Goal: Task Accomplishment & Management: Complete application form

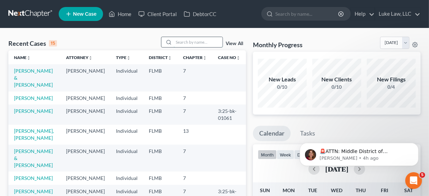
click at [202, 45] on input "search" at bounding box center [197, 42] width 49 height 10
type input "sample"
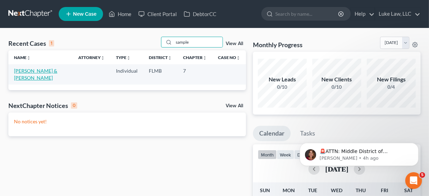
click at [57, 70] on link "[PERSON_NAME] & [PERSON_NAME]" at bounding box center [35, 74] width 43 height 13
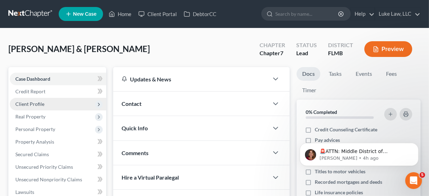
click at [81, 103] on span "Client Profile" at bounding box center [58, 104] width 96 height 13
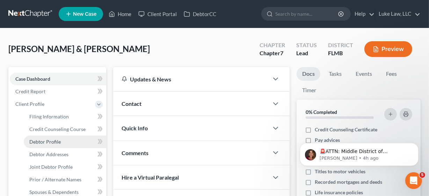
click at [54, 141] on span "Debtor Profile" at bounding box center [44, 142] width 31 height 6
select select "0"
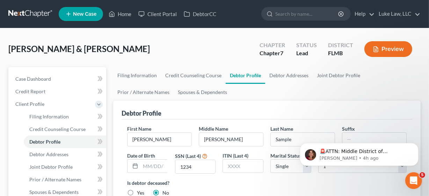
click at [186, 97] on ul "Filing Information Credit Counseling Course Debtor Profile Debtor Addresses Joi…" at bounding box center [266, 84] width 307 height 34
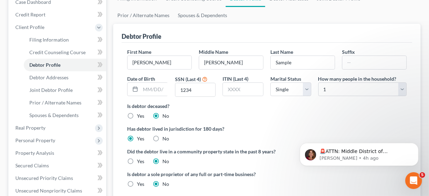
scroll to position [89, 0]
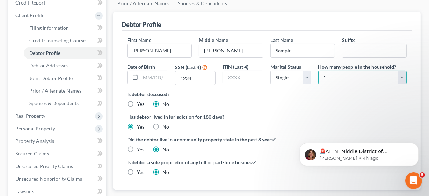
click at [355, 79] on select "Select 1 2 3 4 5 6 7 8 9 10 11 12 13 14 15 16 17 18 19 20" at bounding box center [362, 78] width 88 height 14
select select "1"
click at [318, 71] on select "Select 1 2 3 4 5 6 7 8 9 10 11 12 13 14 15 16 17 18 19 20" at bounding box center [362, 78] width 88 height 14
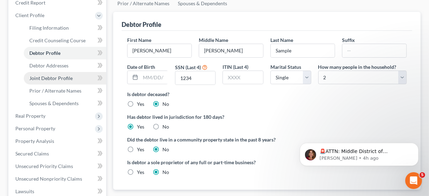
click at [73, 79] on link "Joint Debtor Profile" at bounding box center [65, 78] width 82 height 13
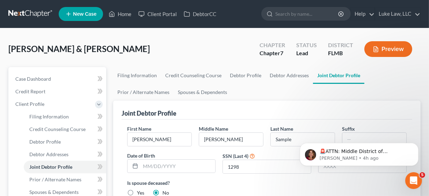
click at [212, 83] on ul "Filing Information Credit Counseling Course Debtor Profile Debtor Addresses Joi…" at bounding box center [266, 84] width 307 height 34
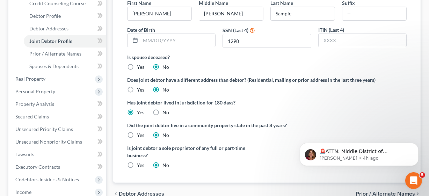
scroll to position [127, 0]
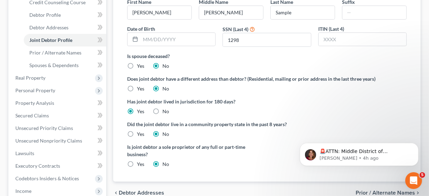
click at [110, 77] on div "Filing Information Credit Counseling Course Debtor Profile Debtor Addresses Joi…" at bounding box center [267, 122] width 314 height 365
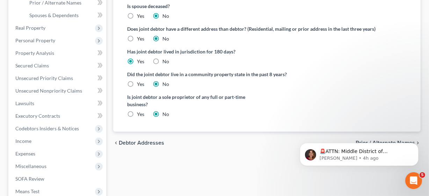
scroll to position [178, 0]
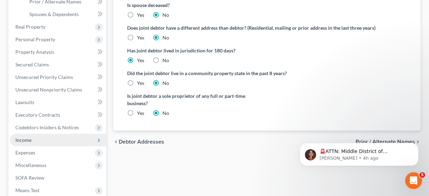
click at [34, 140] on span "Income" at bounding box center [58, 140] width 96 height 13
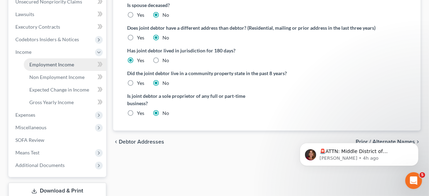
click at [60, 65] on span "Employment Income" at bounding box center [51, 64] width 45 height 6
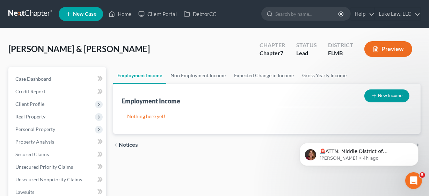
click at [378, 95] on button "New Income" at bounding box center [386, 95] width 45 height 13
select select "0"
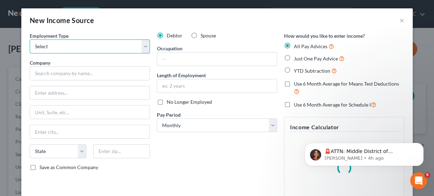
click at [144, 49] on select "Select Full or Part Time Employment Self Employment" at bounding box center [90, 46] width 120 height 14
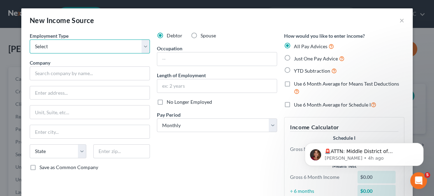
select select "0"
click at [30, 39] on select "Select Full or Part Time Employment Self Employment" at bounding box center [90, 46] width 120 height 14
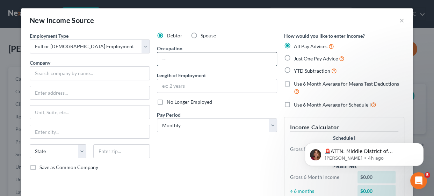
click at [163, 61] on input "text" at bounding box center [216, 58] width 119 height 13
click at [164, 145] on div "Debtor Spouse Occupation Length of Employment No Longer Employed Pay Period * S…" at bounding box center [216, 121] width 127 height 178
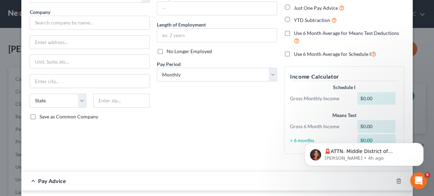
scroll to position [63, 0]
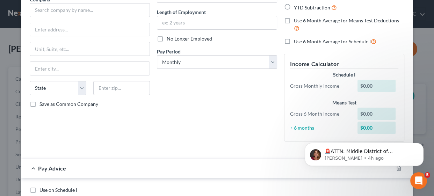
click at [162, 123] on div "Debtor Spouse Occupation Length of Employment No Longer Employed Pay Period * S…" at bounding box center [216, 58] width 127 height 178
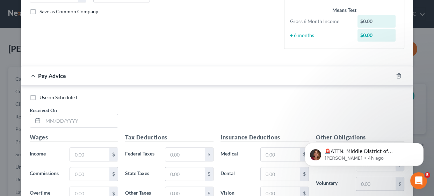
scroll to position [165, 0]
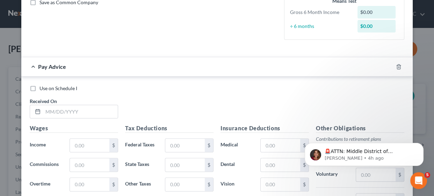
click at [176, 96] on div "Use on Schedule I Received On *" at bounding box center [216, 104] width 381 height 39
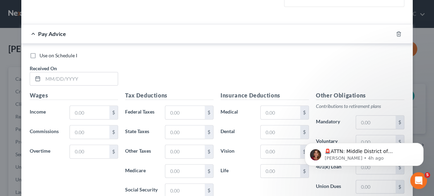
scroll to position [203, 0]
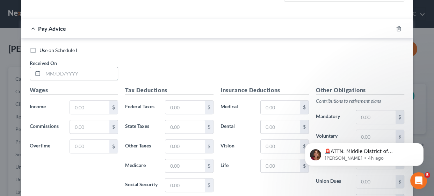
click at [94, 75] on input "text" at bounding box center [80, 73] width 75 height 13
type input "8/1/25"
type input "5,468.75"
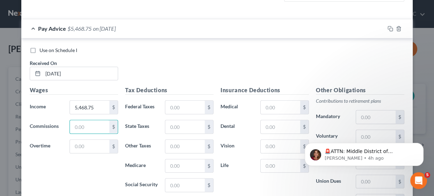
click at [141, 71] on div "Use on Schedule I Received On * 8/1/25" at bounding box center [216, 66] width 381 height 39
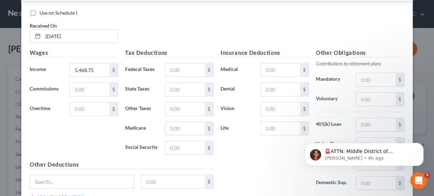
scroll to position [241, 0]
click at [174, 69] on input "text" at bounding box center [184, 68] width 39 height 13
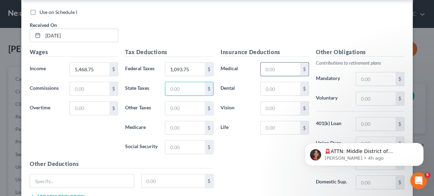
click at [265, 73] on input "text" at bounding box center [279, 68] width 39 height 13
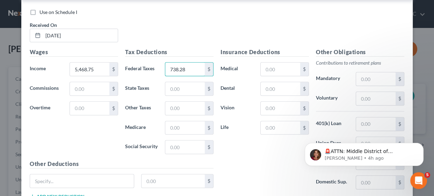
type input "738.28"
click at [336, 72] on label "Mandatory" at bounding box center [332, 79] width 40 height 14
click at [280, 67] on input "text" at bounding box center [279, 68] width 39 height 13
type input "429.37"
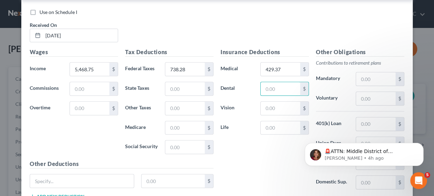
click at [377, 45] on div "Use on Schedule I Received On * 8/1/25" at bounding box center [216, 28] width 381 height 39
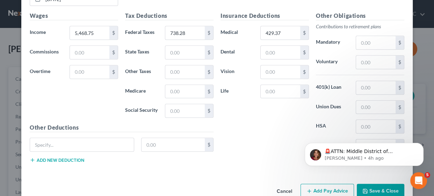
scroll to position [293, 0]
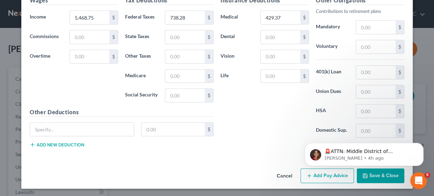
click at [372, 174] on html "🚨ATTN: Middle District of Florida The court has added a new Credit Counseling F…" at bounding box center [364, 152] width 140 height 49
click at [370, 174] on html "🚨ATTN: Middle District of Florida The court has added a new Credit Counseling F…" at bounding box center [364, 152] width 140 height 49
click at [256, 137] on div "Insurance Deductions Medical 429.37 $ Dental $ Vision $ Life $" at bounding box center [264, 69] width 95 height 147
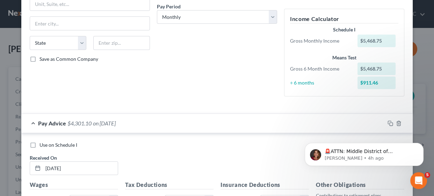
scroll to position [108, 0]
click at [194, 76] on div "Debtor Spouse Occupation Length of Employment No Longer Employed Pay Period * S…" at bounding box center [216, 14] width 127 height 178
click at [39, 146] on label "Use on Schedule I" at bounding box center [58, 145] width 38 height 7
click at [42, 146] on input "Use on Schedule I" at bounding box center [44, 144] width 5 height 5
checkbox input "true"
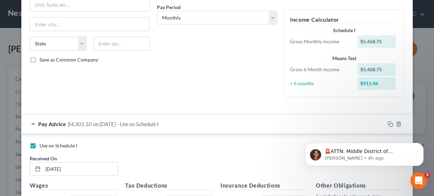
click at [225, 84] on div "Debtor Spouse Occupation Length of Employment No Longer Employed Pay Period * S…" at bounding box center [216, 14] width 127 height 178
click at [230, 64] on div "Debtor Spouse Occupation Length of Employment No Longer Employed Pay Period * S…" at bounding box center [216, 14] width 127 height 178
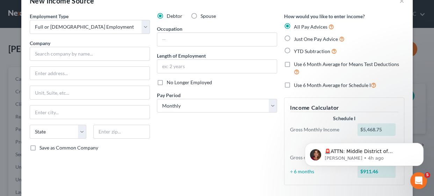
scroll to position [19, 0]
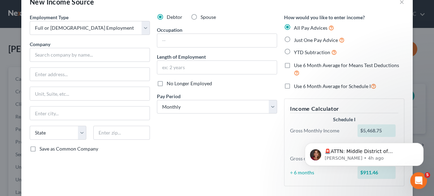
click at [296, 38] on span "Just One Pay Advice" at bounding box center [316, 40] width 44 height 6
click at [296, 38] on input "Just One Pay Advice" at bounding box center [298, 38] width 5 height 5
radio input "true"
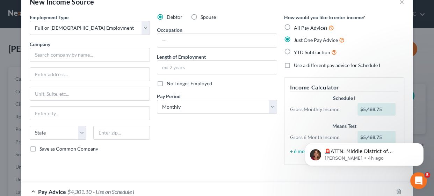
click at [232, 143] on div "Debtor Spouse Occupation Length of Employment No Longer Employed Pay Period * S…" at bounding box center [216, 92] width 127 height 157
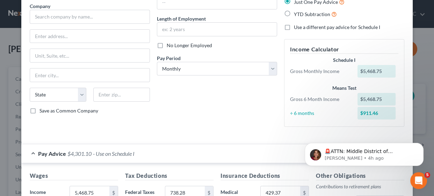
scroll to position [69, 0]
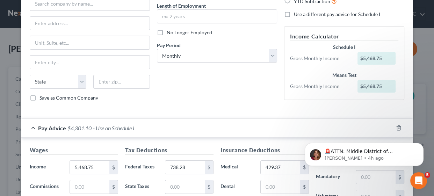
click at [224, 81] on div "Debtor Spouse Occupation Length of Employment No Longer Employed Pay Period * S…" at bounding box center [216, 35] width 127 height 144
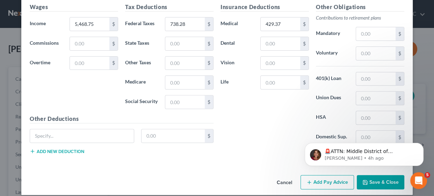
scroll to position [219, 0]
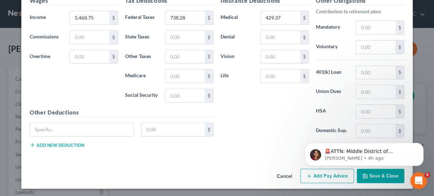
click at [369, 178] on button "Save & Close" at bounding box center [379, 176] width 47 height 15
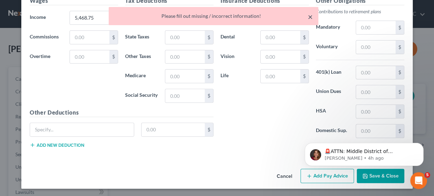
click at [310, 15] on button "×" at bounding box center [310, 17] width 5 height 8
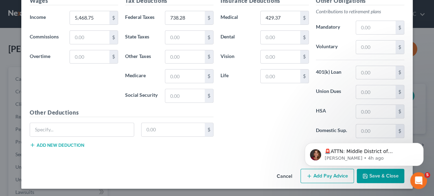
click at [252, 63] on div "Insurance Deductions Medical 429.37 $ Dental $ Vision $ Life $" at bounding box center [264, 70] width 95 height 147
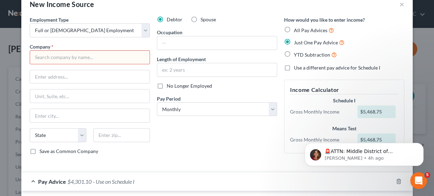
scroll to position [16, 0]
click at [111, 60] on input "text" at bounding box center [90, 58] width 120 height 14
type input "Medical Care"
click at [185, 138] on div "Debtor Spouse Occupation Length of Employment No Longer Employed Pay Period * S…" at bounding box center [216, 88] width 127 height 144
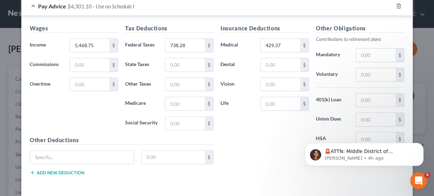
scroll to position [219, 0]
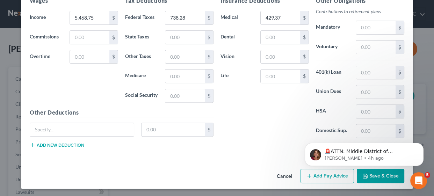
click at [372, 176] on html "🚨ATTN: Middle District of Florida The court has added a new Credit Counseling F…" at bounding box center [364, 152] width 140 height 49
click at [371, 176] on html "🚨ATTN: Middle District of Florida The court has added a new Credit Counseling F…" at bounding box center [364, 152] width 140 height 49
drag, startPoint x: 428, startPoint y: 189, endPoint x: 427, endPoint y: 159, distance: 30.0
click at [428, 160] on body "🚨ATTN: Middle District of Florida The court has added a new Credit Counseling F…" at bounding box center [364, 152] width 134 height 43
click at [420, 145] on icon "Dismiss notification" at bounding box center [421, 145] width 4 height 4
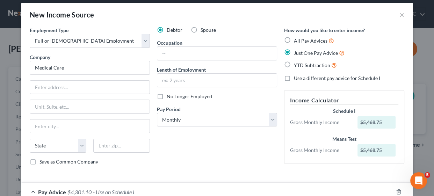
scroll to position [0, 0]
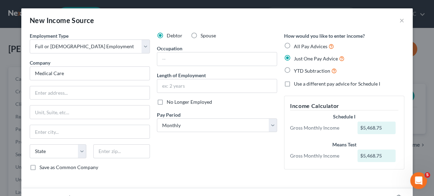
click at [220, 38] on div "Debtor Spouse" at bounding box center [217, 35] width 120 height 7
click at [237, 39] on div "Debtor Spouse" at bounding box center [217, 35] width 120 height 7
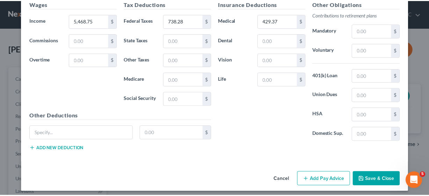
scroll to position [219, 0]
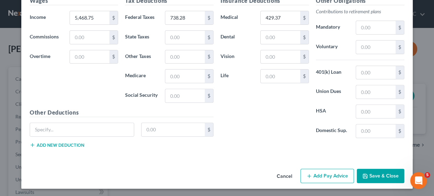
click at [356, 176] on button "Save & Close" at bounding box center [379, 176] width 47 height 15
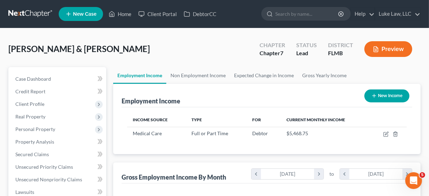
scroll to position [125, 171]
click at [267, 103] on div "Employment Income New Income" at bounding box center [266, 95] width 290 height 23
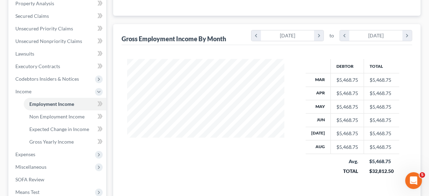
scroll to position [140, 0]
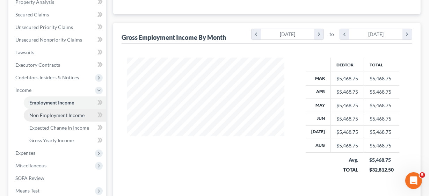
click at [82, 116] on span "Non Employment Income" at bounding box center [56, 115] width 55 height 6
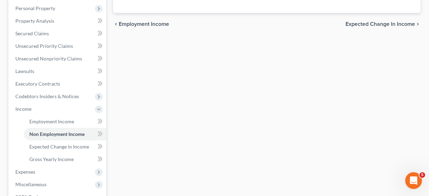
scroll to position [150, 0]
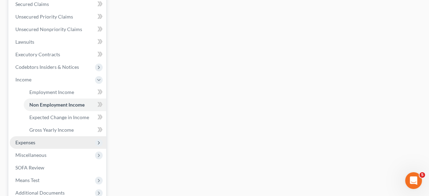
click at [50, 141] on span "Expenses" at bounding box center [58, 142] width 96 height 13
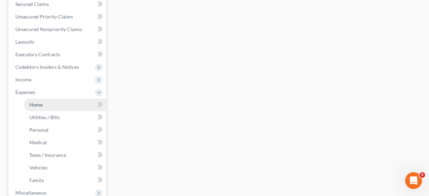
click at [24, 106] on link "Home" at bounding box center [65, 104] width 82 height 13
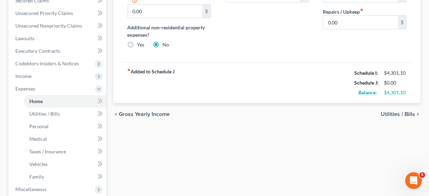
scroll to position [192, 0]
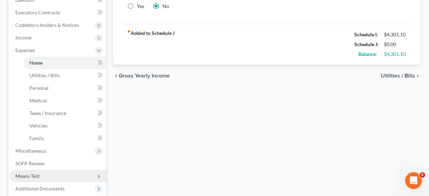
click at [47, 176] on span "Means Test" at bounding box center [58, 176] width 96 height 13
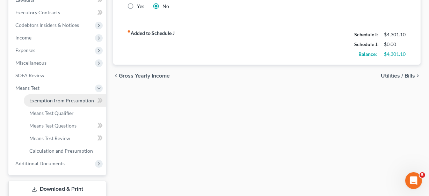
click at [67, 102] on span "Exemption from Presumption" at bounding box center [61, 100] width 65 height 6
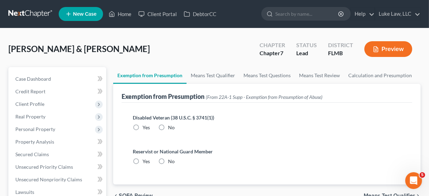
click at [168, 126] on label "No" at bounding box center [171, 127] width 7 height 7
click at [171, 126] on input "No" at bounding box center [173, 126] width 5 height 5
radio input "true"
click at [168, 160] on label "No" at bounding box center [171, 161] width 7 height 7
click at [171, 160] on input "No" at bounding box center [173, 160] width 5 height 5
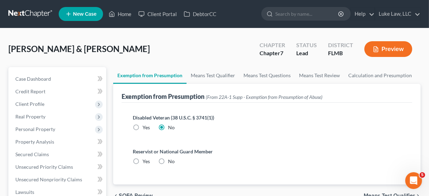
radio input "true"
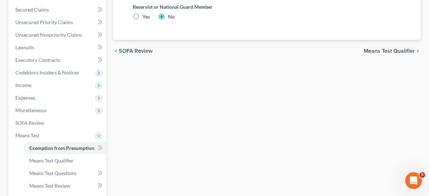
scroll to position [146, 0]
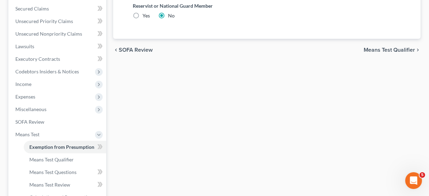
click at [427, 124] on div "Sample, Joseph & Sarah Upgraded Chapter Chapter 7 Status Lead District FLMB Pre…" at bounding box center [214, 79] width 429 height 393
click at [59, 157] on span "Means Test Qualifier" at bounding box center [51, 159] width 44 height 6
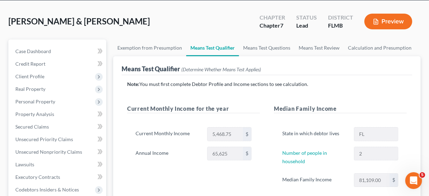
scroll to position [46, 0]
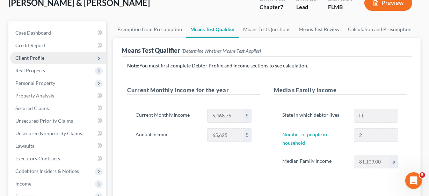
click at [76, 60] on span "Client Profile" at bounding box center [58, 58] width 96 height 13
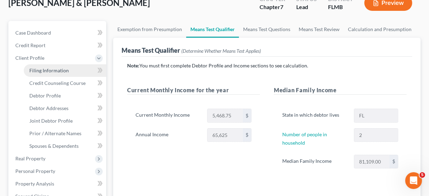
click at [75, 69] on link "Filing Information" at bounding box center [65, 70] width 82 height 13
select select "1"
select select "0"
select select "15"
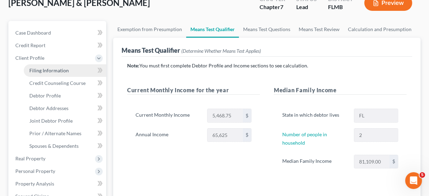
select select "9"
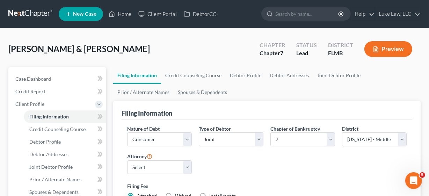
click at [227, 101] on div "Filing Information" at bounding box center [266, 110] width 290 height 19
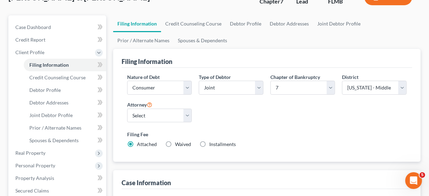
scroll to position [63, 0]
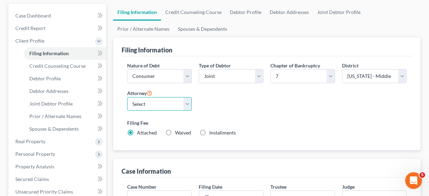
click at [187, 100] on select "Select Gary Luke - FLMB" at bounding box center [159, 104] width 65 height 14
select select "0"
click at [127, 97] on select "Select Gary Luke - FLMB" at bounding box center [159, 104] width 65 height 14
click at [225, 119] on label "Filing Fee" at bounding box center [266, 122] width 279 height 7
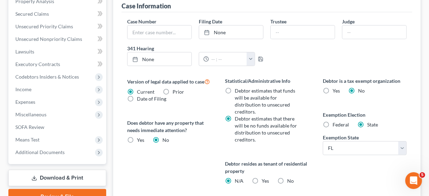
scroll to position [241, 0]
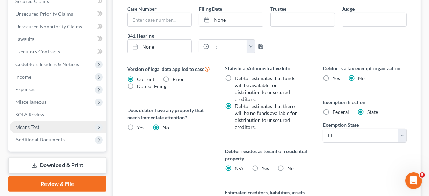
click at [56, 130] on span "Means Test" at bounding box center [58, 127] width 96 height 13
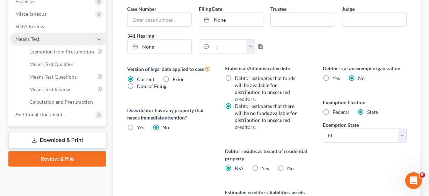
scroll to position [153, 0]
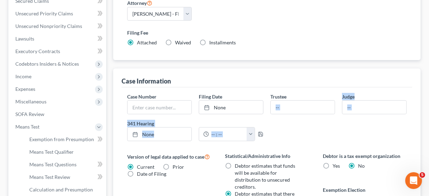
drag, startPoint x: 311, startPoint y: 120, endPoint x: 124, endPoint y: 149, distance: 189.7
click at [45, 153] on span "Means Test Qualifier" at bounding box center [51, 152] width 44 height 6
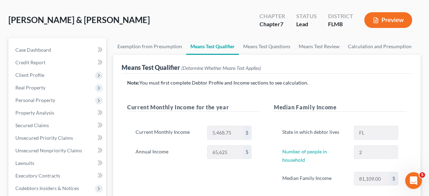
scroll to position [28, 0]
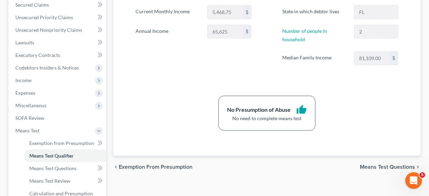
scroll to position [167, 0]
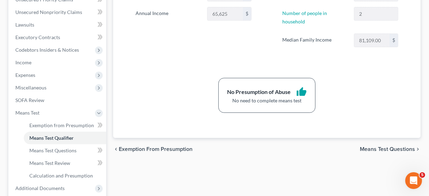
click at [108, 64] on div "Case Dashboard Payments Invoices Payments Payments Credit Report Client Profile" at bounding box center [57, 70] width 105 height 340
click at [80, 62] on span "Income" at bounding box center [58, 62] width 96 height 13
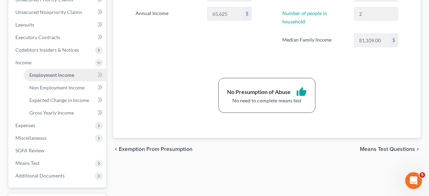
click at [71, 76] on span "Employment Income" at bounding box center [51, 75] width 45 height 6
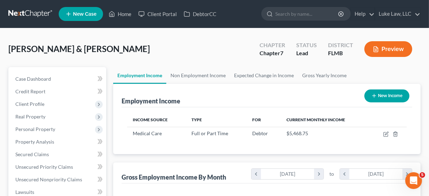
scroll to position [125, 171]
click at [223, 75] on link "Non Employment Income" at bounding box center [198, 75] width 64 height 17
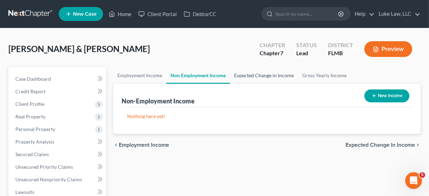
click at [245, 74] on link "Expected Change in Income" at bounding box center [264, 75] width 68 height 17
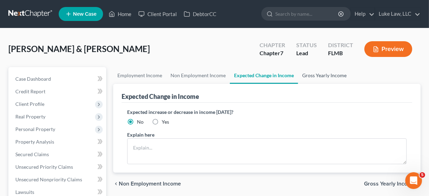
click at [305, 76] on link "Gross Yearly Income" at bounding box center [324, 75] width 53 height 17
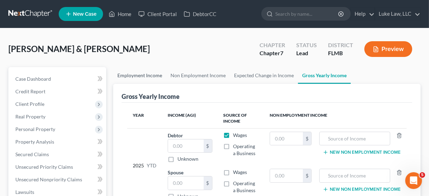
click at [158, 77] on link "Employment Income" at bounding box center [139, 75] width 53 height 17
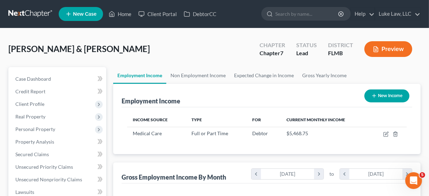
scroll to position [125, 171]
click at [57, 103] on span "Client Profile" at bounding box center [58, 104] width 96 height 13
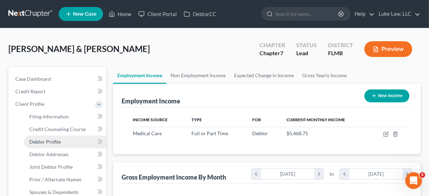
click at [56, 139] on span "Debtor Profile" at bounding box center [44, 142] width 31 height 6
select select "0"
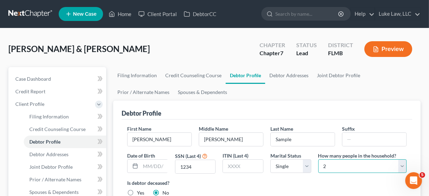
click at [346, 164] on select "Select 1 2 3 4 5 6 7 8 9 10 11 12 13 14 15 16 17 18 19 20" at bounding box center [362, 166] width 88 height 14
select select "2"
click at [318, 159] on select "Select 1 2 3 4 5 6 7 8 9 10 11 12 13 14 15 16 17 18 19 20" at bounding box center [362, 166] width 88 height 14
click at [180, 97] on ul "Filing Information Credit Counseling Course Debtor Profile Debtor Addresses Joi…" at bounding box center [266, 84] width 307 height 34
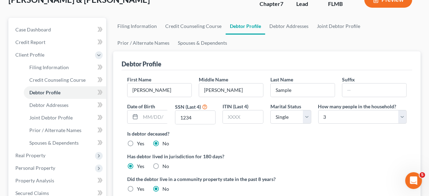
scroll to position [51, 0]
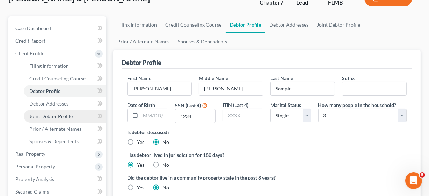
click at [68, 115] on span "Joint Debtor Profile" at bounding box center [50, 116] width 43 height 6
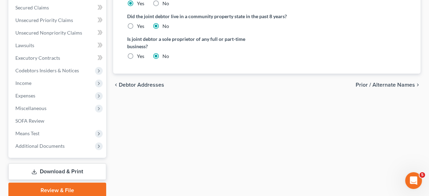
scroll to position [236, 0]
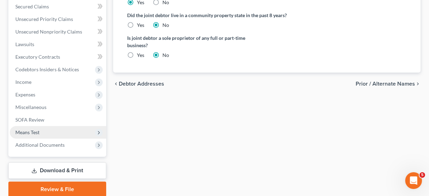
click at [40, 130] on span "Means Test" at bounding box center [58, 132] width 96 height 13
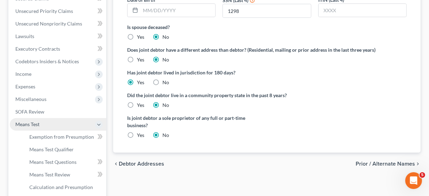
scroll to position [148, 0]
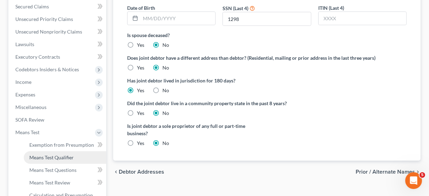
click at [47, 157] on span "Means Test Qualifier" at bounding box center [51, 157] width 44 height 6
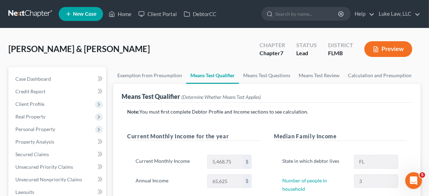
click at [298, 92] on div "Means Test Qualifier (Determine Whether Means Test Applies)" at bounding box center [266, 93] width 290 height 19
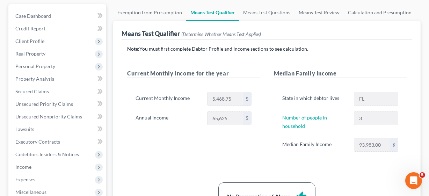
scroll to position [63, 0]
click at [112, 121] on div "Exemption from Presumption Means Test Qualifier Means Test Questions Means Test…" at bounding box center [267, 174] width 314 height 340
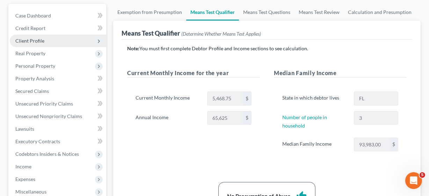
click at [52, 43] on span "Client Profile" at bounding box center [58, 41] width 96 height 13
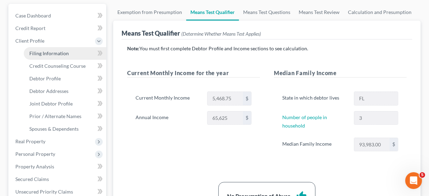
click at [59, 55] on span "Filing Information" at bounding box center [48, 53] width 39 height 6
select select "1"
select select "0"
select select "15"
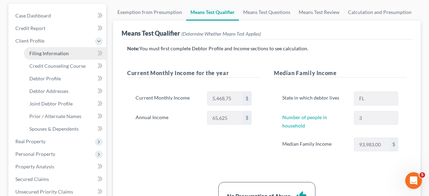
select select "0"
select select "9"
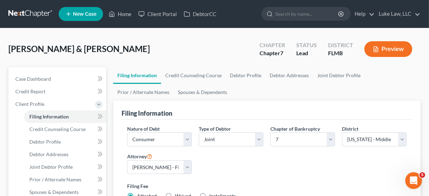
scroll to position [80, 0]
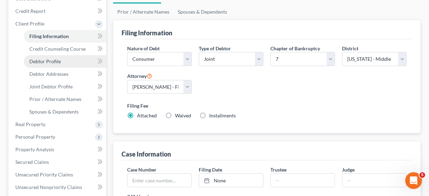
click at [63, 59] on link "Debtor Profile" at bounding box center [65, 61] width 82 height 13
select select "0"
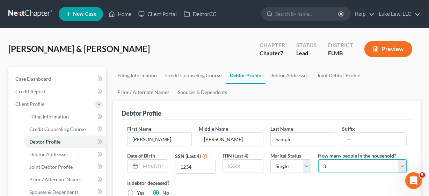
click at [356, 164] on select "Select 1 2 3 4 5 6 7 8 9 10 11 12 13 14 15 16 17 18 19 20" at bounding box center [362, 166] width 88 height 14
select select "1"
click at [318, 159] on select "Select 1 2 3 4 5 6 7 8 9 10 11 12 13 14 15 16 17 18 19 20" at bounding box center [362, 166] width 88 height 14
click at [362, 101] on div "Debtor Profile" at bounding box center [266, 110] width 290 height 19
click at [327, 87] on ul "Filing Information Credit Counseling Course Debtor Profile Debtor Addresses Joi…" at bounding box center [266, 84] width 307 height 34
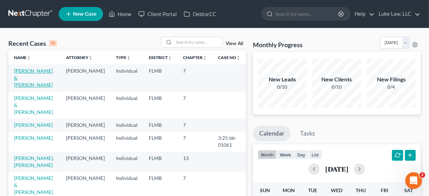
click at [19, 71] on link "[PERSON_NAME] & [PERSON_NAME]" at bounding box center [33, 78] width 39 height 20
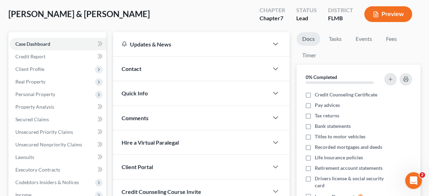
scroll to position [38, 0]
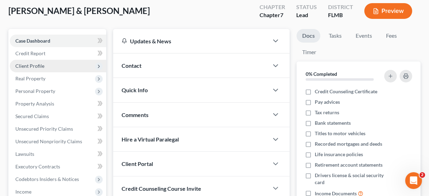
click at [56, 65] on span "Client Profile" at bounding box center [58, 66] width 96 height 13
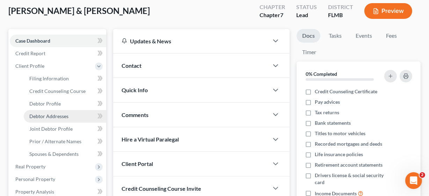
click at [52, 114] on span "Debtor Addresses" at bounding box center [48, 116] width 39 height 6
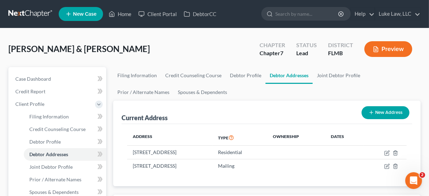
click at [256, 108] on div "Current Address New Address" at bounding box center [266, 112] width 290 height 23
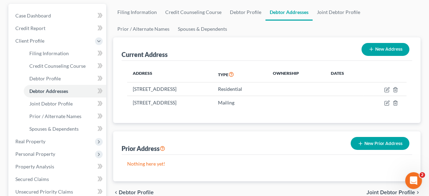
scroll to position [76, 0]
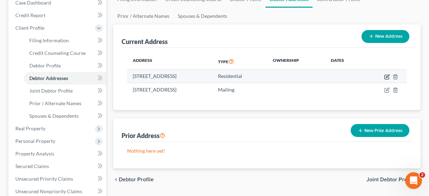
click at [386, 76] on icon "button" at bounding box center [387, 77] width 6 height 6
select select "9"
select select "0"
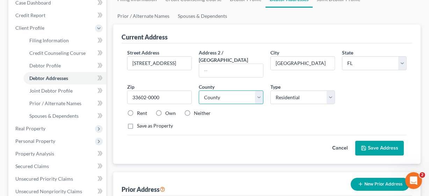
click at [257, 90] on select "County [GEOGRAPHIC_DATA] [GEOGRAPHIC_DATA] [GEOGRAPHIC_DATA] [GEOGRAPHIC_DATA] …" at bounding box center [231, 97] width 65 height 14
select select "9"
click at [199, 90] on select "County [GEOGRAPHIC_DATA] [GEOGRAPHIC_DATA] [GEOGRAPHIC_DATA] [GEOGRAPHIC_DATA] …" at bounding box center [231, 97] width 65 height 14
click at [372, 141] on button "Save Address" at bounding box center [379, 148] width 49 height 15
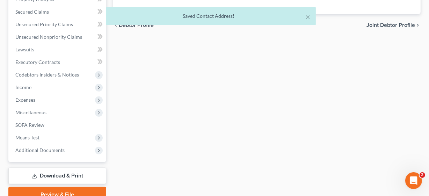
scroll to position [236, 0]
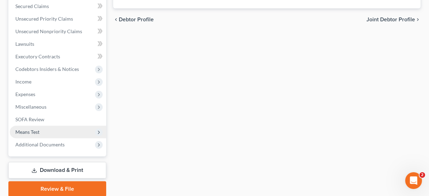
click at [44, 131] on span "Means Test" at bounding box center [58, 132] width 96 height 13
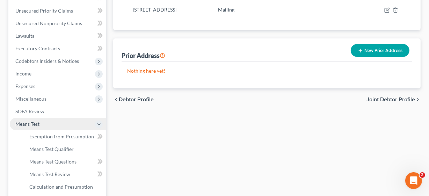
scroll to position [148, 0]
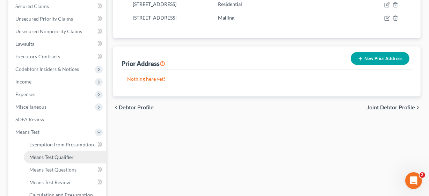
click at [49, 157] on span "Means Test Qualifier" at bounding box center [51, 157] width 44 height 6
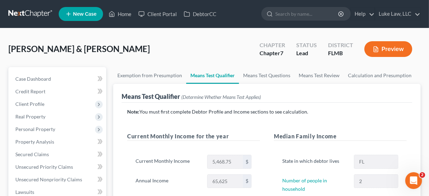
click at [288, 113] on p "Note: You must first complete Debtor Profile and Income sections to see calcula…" at bounding box center [266, 111] width 279 height 7
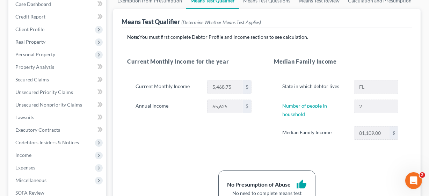
scroll to position [76, 0]
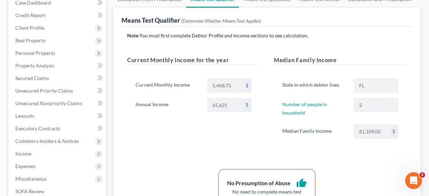
click at [108, 91] on div "Case Dashboard Payments Invoices Payments Payments Credit Report Client Profile" at bounding box center [57, 161] width 105 height 340
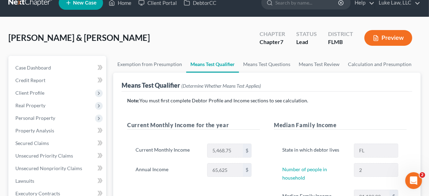
scroll to position [0, 0]
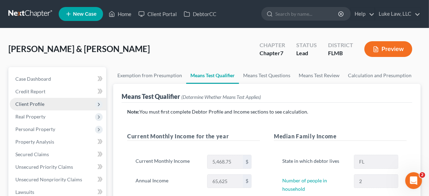
click at [68, 102] on span "Client Profile" at bounding box center [58, 104] width 96 height 13
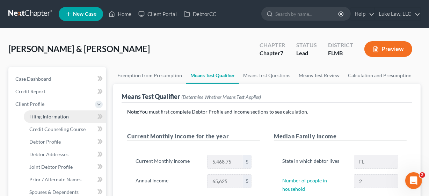
click at [60, 120] on link "Filing Information" at bounding box center [65, 116] width 82 height 13
select select "1"
select select "0"
select select "15"
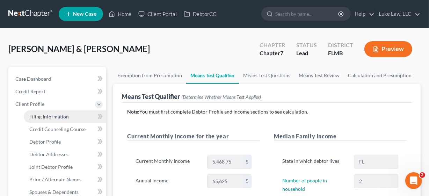
select select "9"
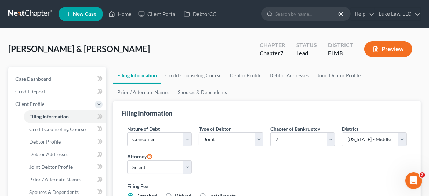
click at [295, 96] on ul "Filing Information Credit Counseling Course Debtor Profile Debtor Addresses Joi…" at bounding box center [266, 84] width 307 height 34
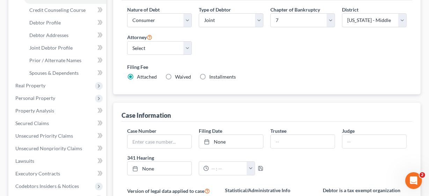
scroll to position [106, 0]
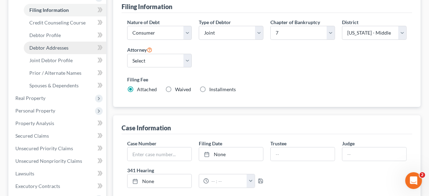
click at [59, 46] on span "Debtor Addresses" at bounding box center [48, 48] width 39 height 6
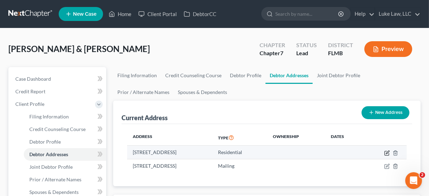
click at [388, 154] on icon "button" at bounding box center [387, 153] width 6 height 6
select select "9"
select select "0"
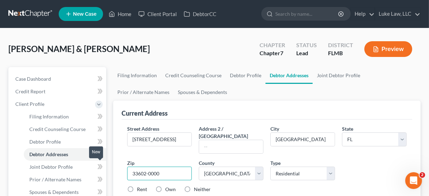
drag, startPoint x: 164, startPoint y: 164, endPoint x: 100, endPoint y: 169, distance: 64.4
type input "32068"
click at [237, 186] on div "Street Address * [STREET_ADDRESS] Address 2 / [GEOGRAPHIC_DATA] * [GEOGRAPHIC_D…" at bounding box center [267, 168] width 286 height 86
type input "[GEOGRAPHIC_DATA]"
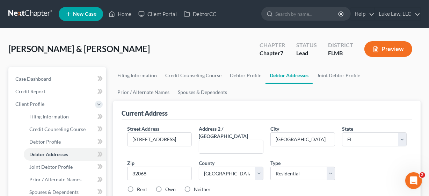
click at [238, 186] on div "Street Address * [STREET_ADDRESS] Address 2 / [GEOGRAPHIC_DATA] * [GEOGRAPHIC_D…" at bounding box center [267, 168] width 286 height 86
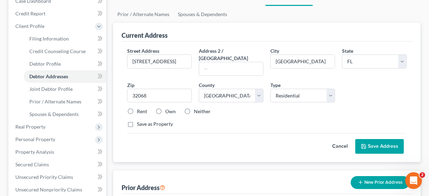
scroll to position [89, 0]
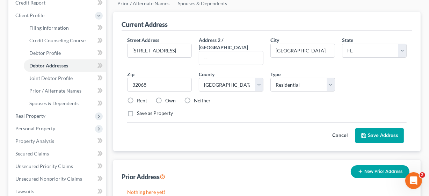
click at [369, 131] on button "Save Address" at bounding box center [379, 135] width 49 height 15
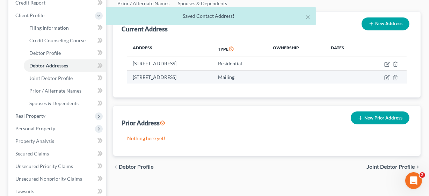
click at [267, 78] on td "Mailing" at bounding box center [239, 76] width 55 height 13
click at [386, 77] on icon "button" at bounding box center [387, 76] width 3 height 3
select select "9"
select select "27"
select select "0"
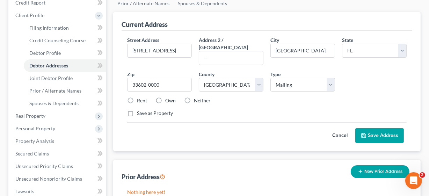
select select "1"
select select "0"
select select "15"
select select "0"
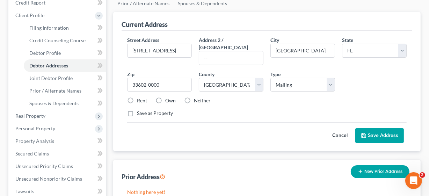
select select "9"
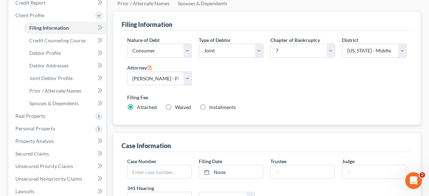
scroll to position [106, 0]
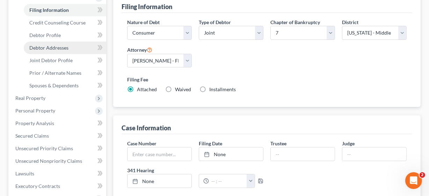
click at [51, 43] on link "Debtor Addresses" at bounding box center [65, 48] width 82 height 13
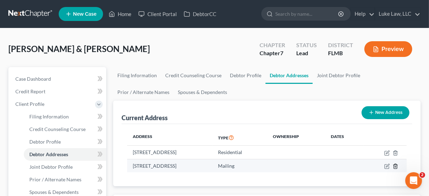
click at [394, 165] on icon "button" at bounding box center [395, 166] width 6 height 6
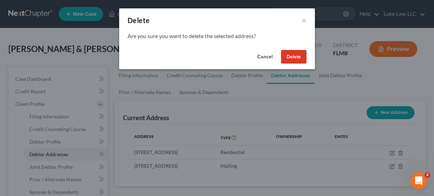
click at [289, 61] on button "Delete" at bounding box center [293, 57] width 25 height 14
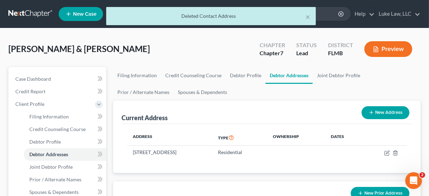
click at [299, 109] on div "Current Address New Address" at bounding box center [266, 112] width 290 height 23
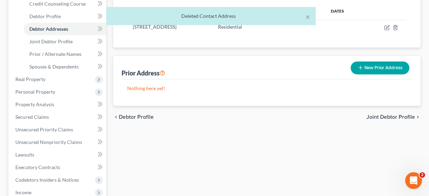
scroll to position [127, 0]
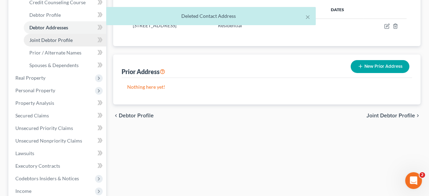
click at [45, 38] on span "Joint Debtor Profile" at bounding box center [50, 40] width 43 height 6
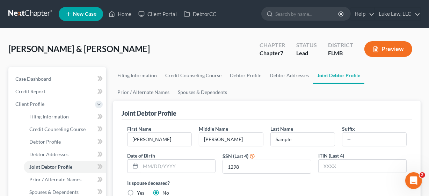
click at [206, 85] on ul "Filing Information Credit Counseling Course Debtor Profile Debtor Addresses Joi…" at bounding box center [266, 84] width 307 height 34
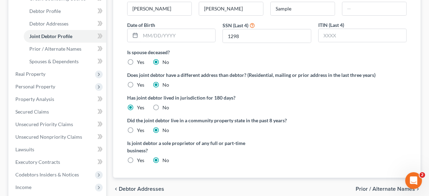
scroll to position [140, 0]
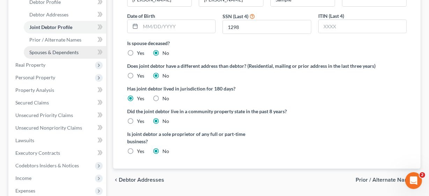
click at [70, 53] on span "Spouses & Dependents" at bounding box center [53, 52] width 49 height 6
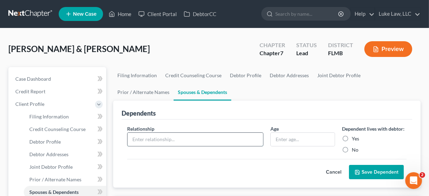
click at [164, 138] on input "text" at bounding box center [194, 139] width 135 height 13
type input "Daughter"
type input "15"
click at [352, 138] on label "Yes" at bounding box center [355, 138] width 7 height 7
click at [354, 138] on input "Yes" at bounding box center [356, 137] width 5 height 5
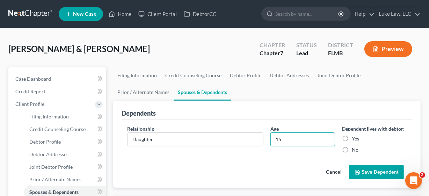
radio input "true"
click at [303, 86] on ul "Filing Information Credit Counseling Course Debtor Profile Debtor Addresses Joi…" at bounding box center [266, 84] width 307 height 34
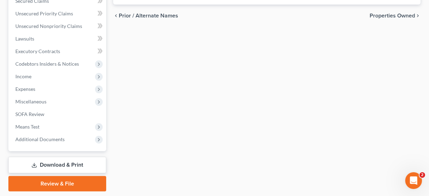
scroll to position [254, 0]
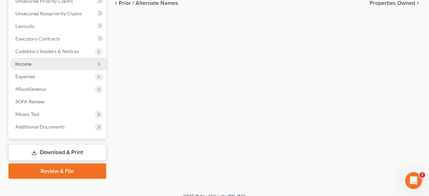
click at [46, 59] on span "Income" at bounding box center [58, 64] width 96 height 13
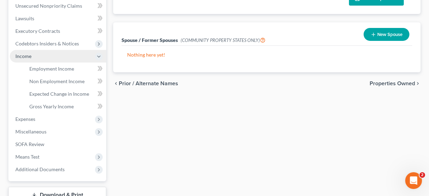
scroll to position [166, 0]
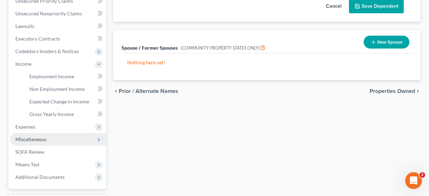
click at [42, 140] on span "Miscellaneous" at bounding box center [30, 139] width 31 height 6
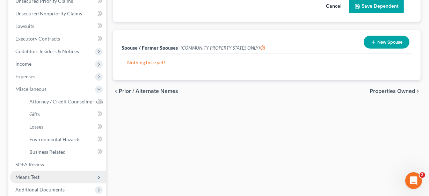
click at [45, 176] on span "Means Test" at bounding box center [58, 177] width 96 height 13
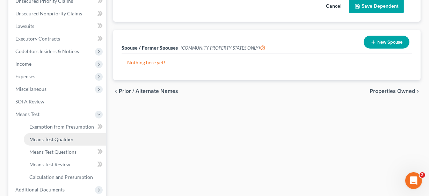
click at [66, 138] on span "Means Test Qualifier" at bounding box center [51, 139] width 44 height 6
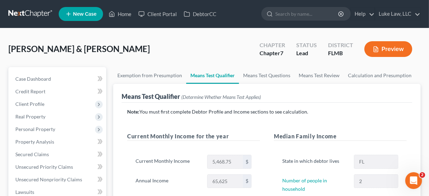
click at [275, 90] on div "Means Test Qualifier (Determine Whether Means Test Applies)" at bounding box center [266, 93] width 290 height 19
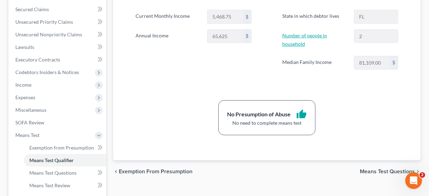
scroll to position [146, 0]
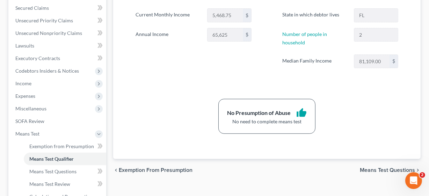
click at [110, 62] on div "Exemption from Presumption Means Test Qualifier Means Test Questions Means Test…" at bounding box center [267, 91] width 314 height 340
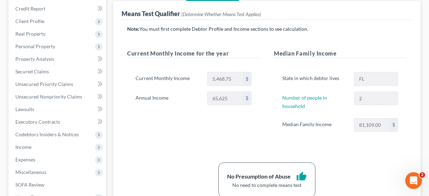
scroll to position [95, 0]
